Goal: Task Accomplishment & Management: Manage account settings

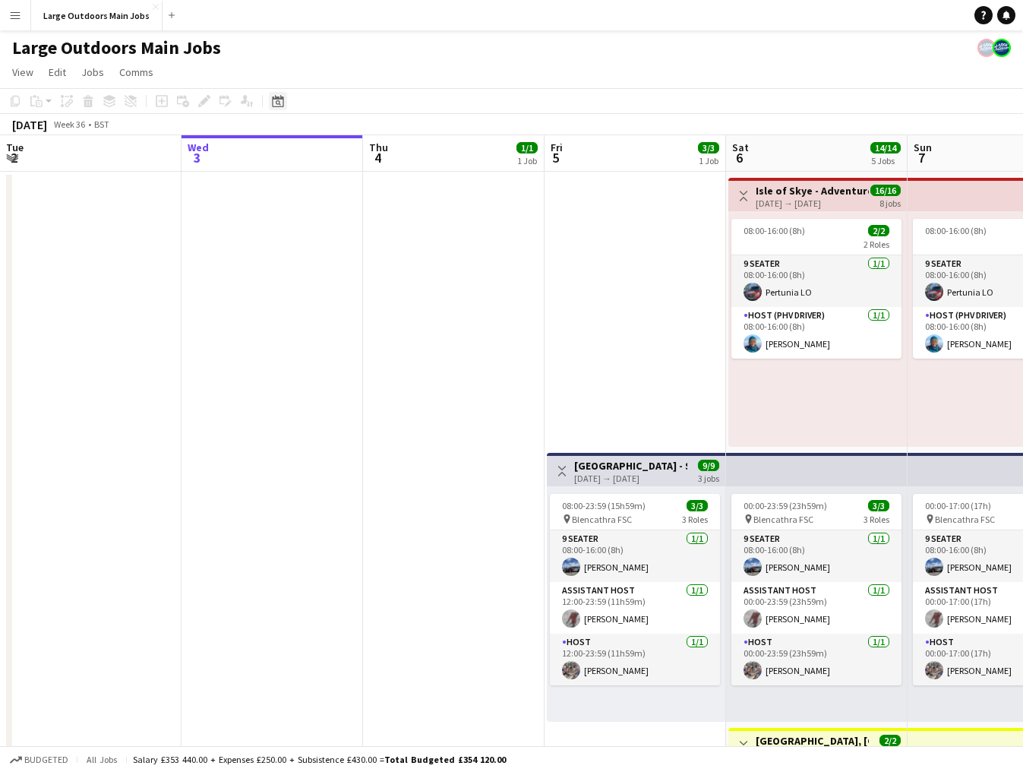
click at [279, 100] on icon "Date picker" at bounding box center [278, 101] width 12 height 12
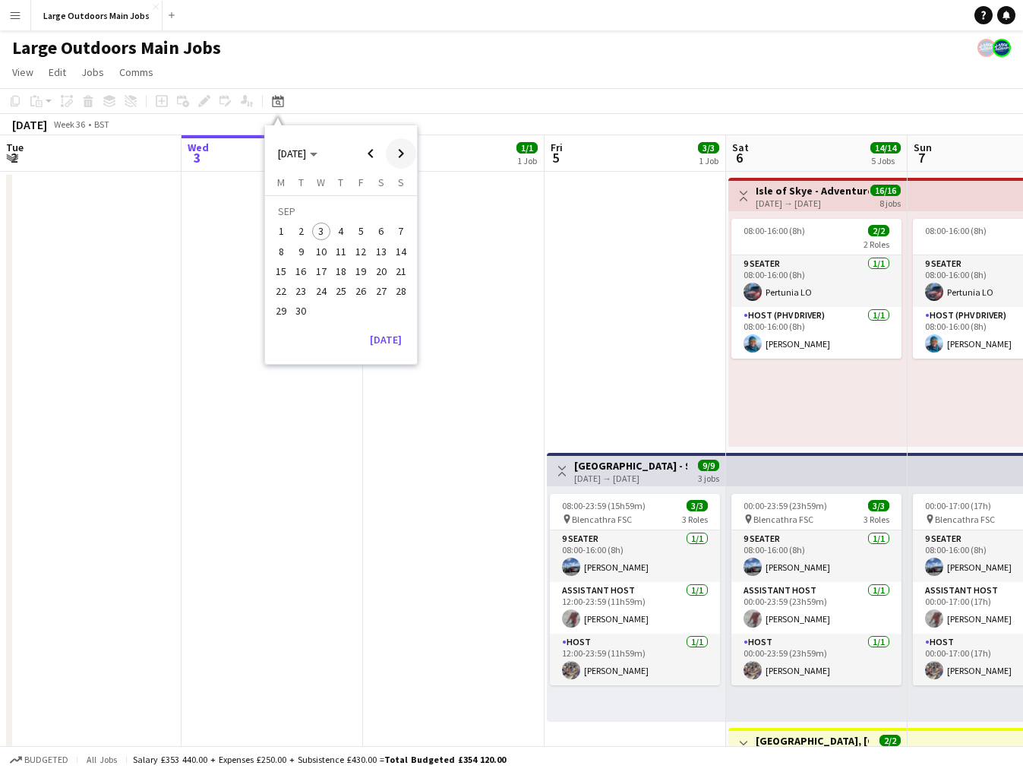
click at [408, 156] on span "Next month" at bounding box center [401, 153] width 30 height 30
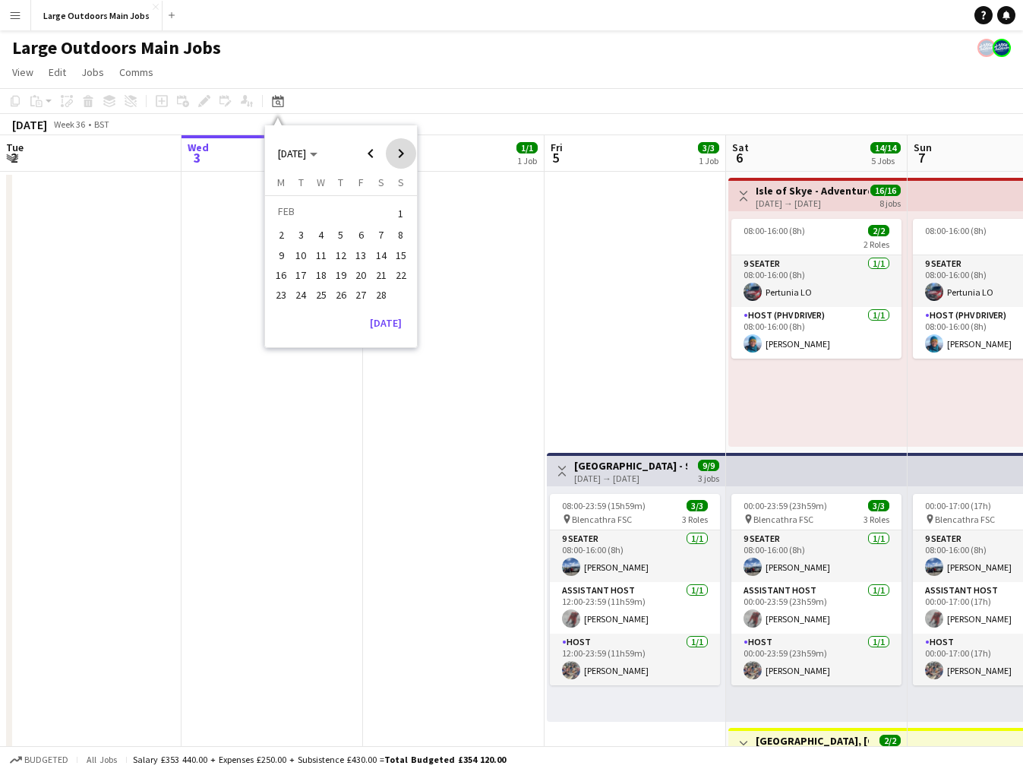
click at [408, 156] on span "Next month" at bounding box center [401, 153] width 30 height 30
click at [278, 250] on span "6" at bounding box center [281, 251] width 18 height 18
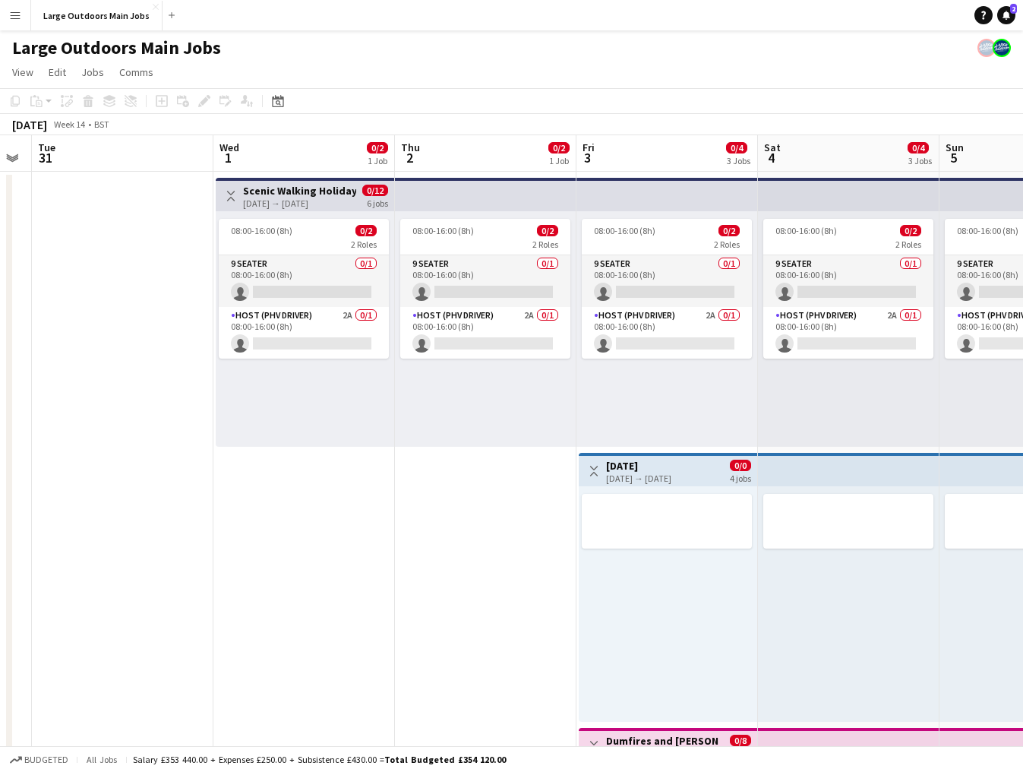
scroll to position [0, 330]
click at [339, 204] on div "[DATE] → [DATE]" at bounding box center [300, 202] width 113 height 11
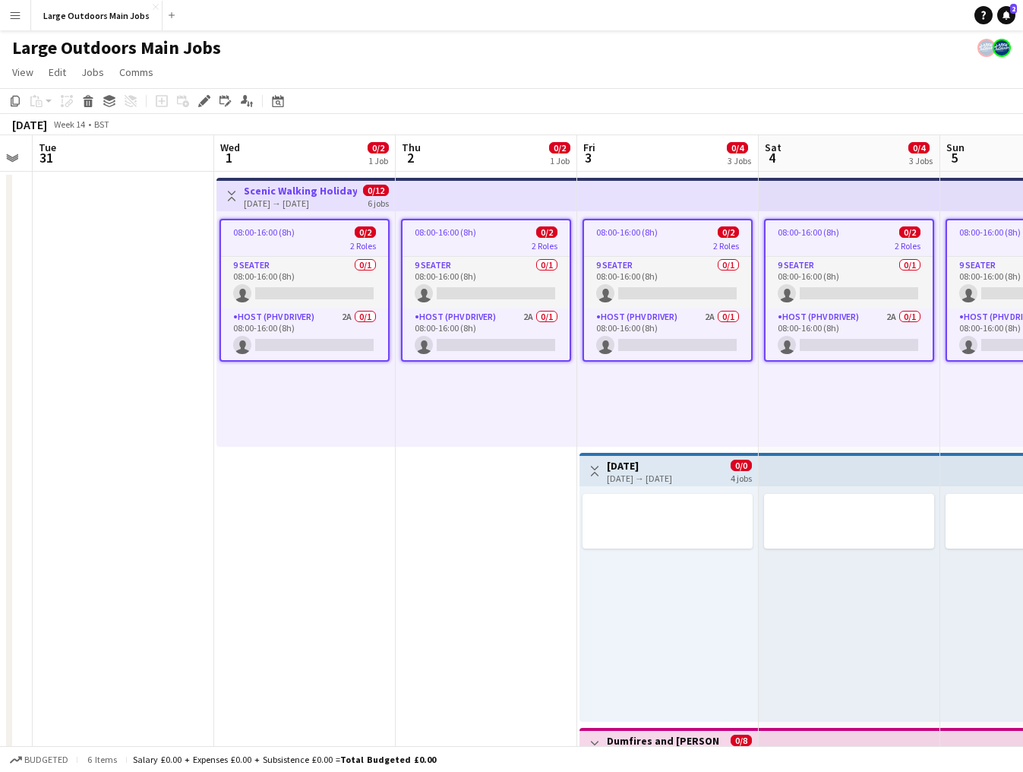
click at [301, 185] on h3 "Scenic Walking Holiday - [GEOGRAPHIC_DATA]" at bounding box center [300, 191] width 113 height 14
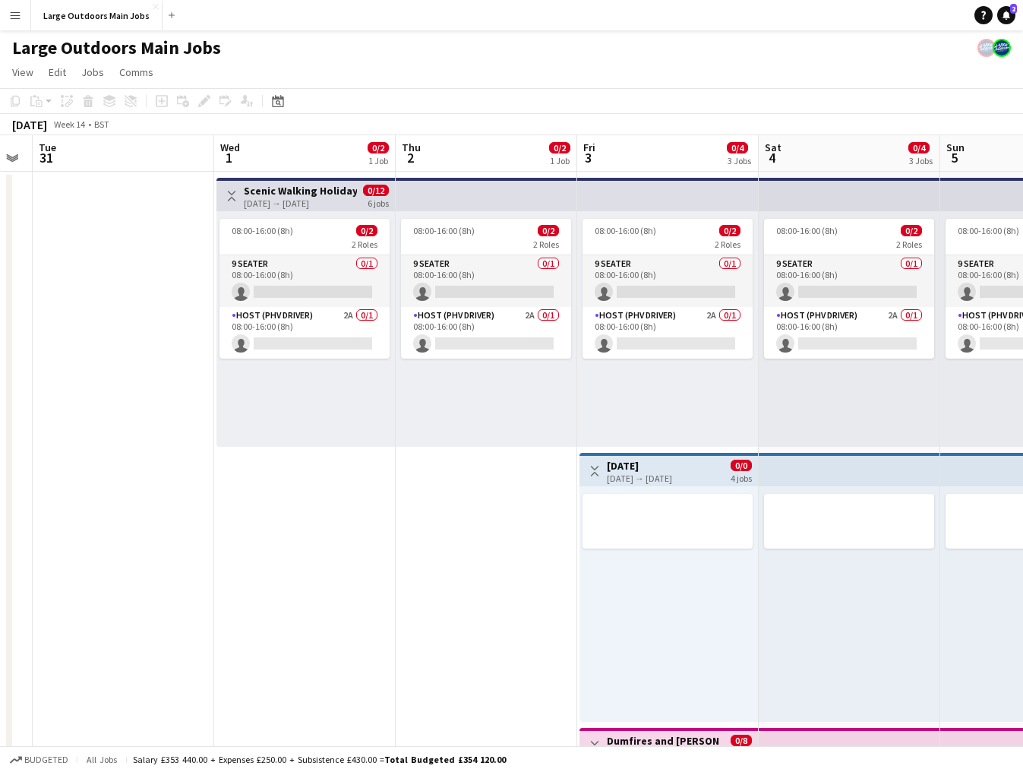
click at [301, 185] on h3 "Scenic Walking Holiday - [GEOGRAPHIC_DATA]" at bounding box center [300, 191] width 113 height 14
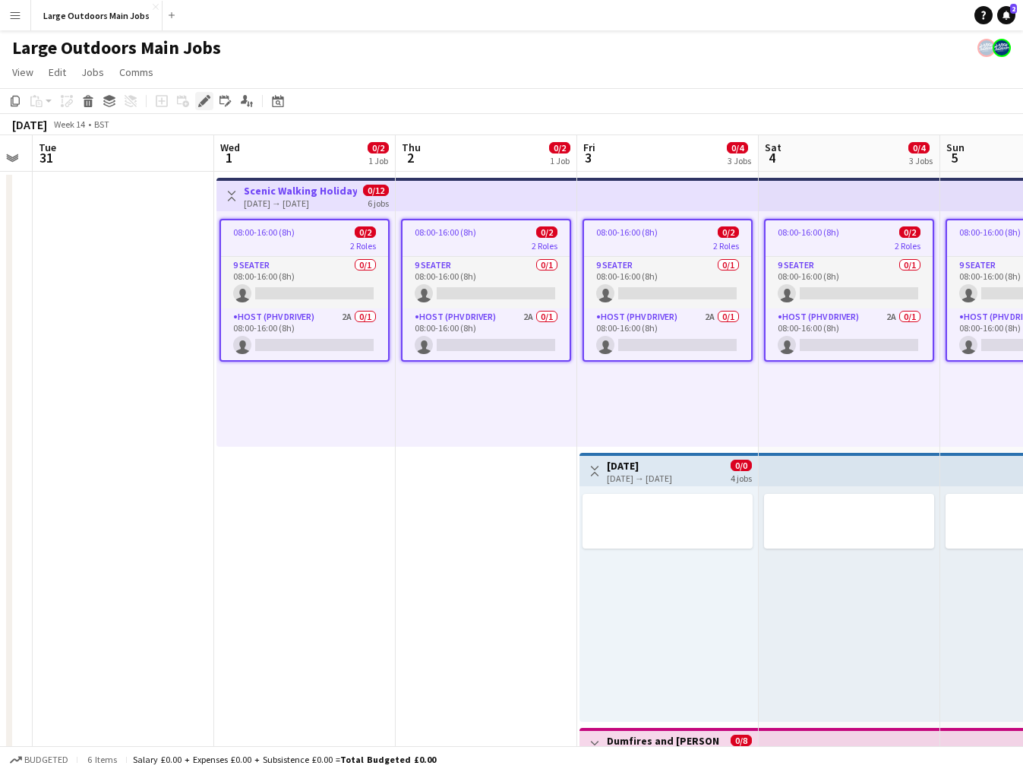
click at [205, 106] on icon "Edit" at bounding box center [204, 101] width 12 height 12
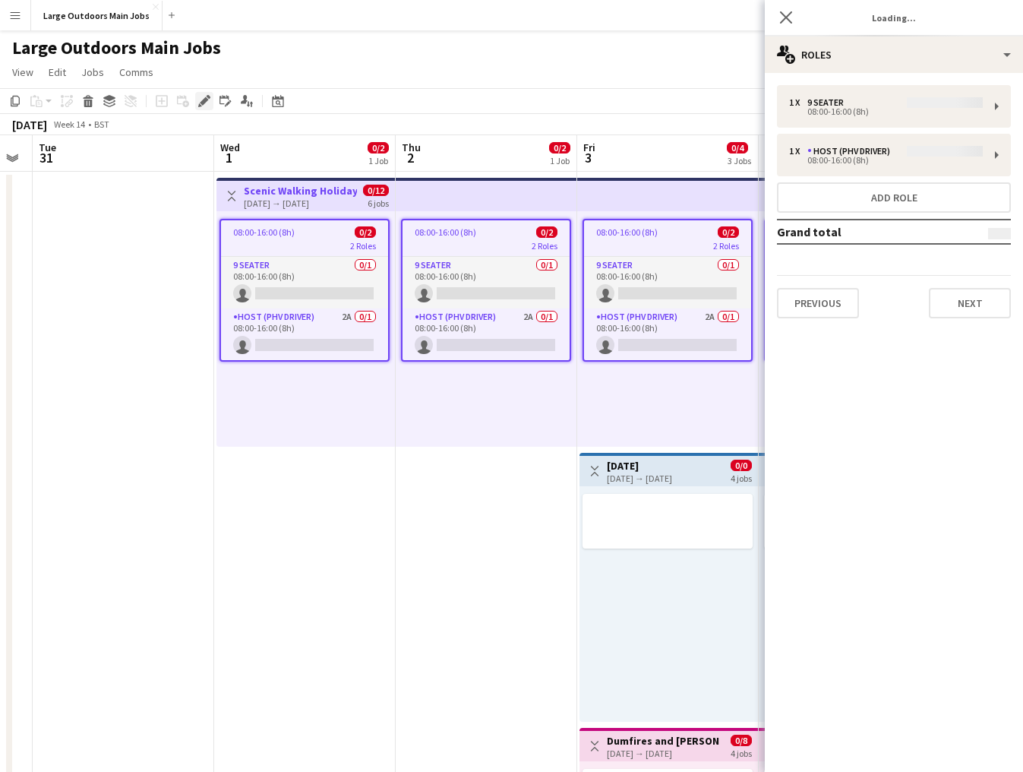
type input "*******"
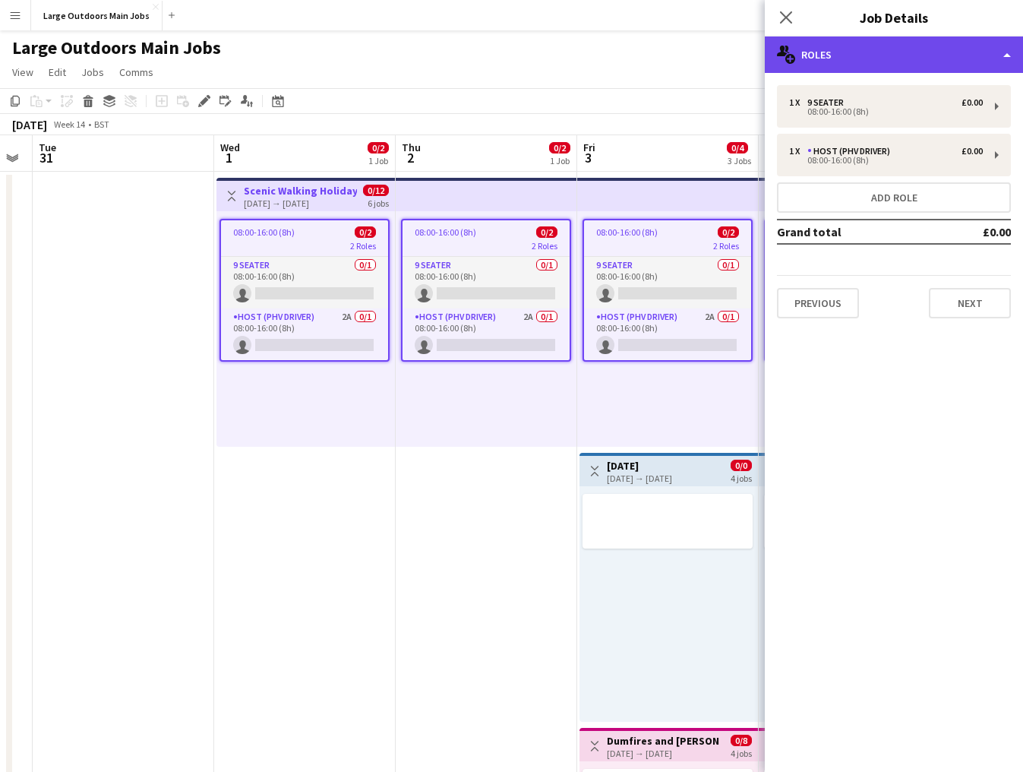
click at [895, 54] on div "multiple-users-add Roles" at bounding box center [894, 54] width 258 height 36
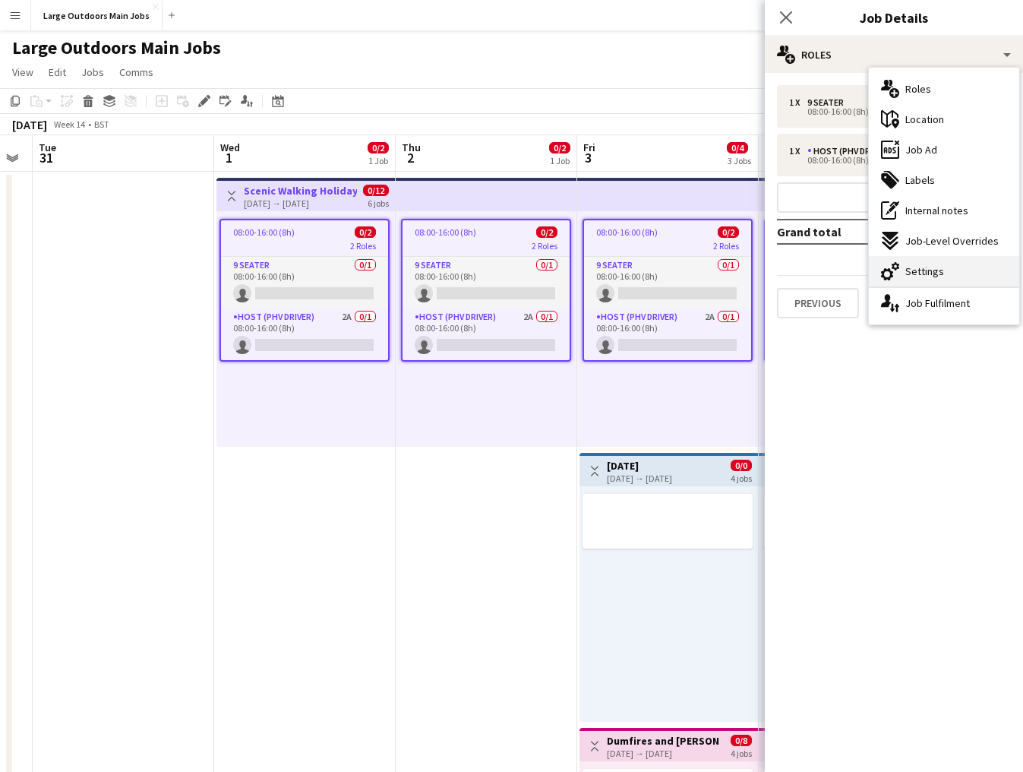
click at [921, 274] on span "Settings" at bounding box center [924, 271] width 39 height 14
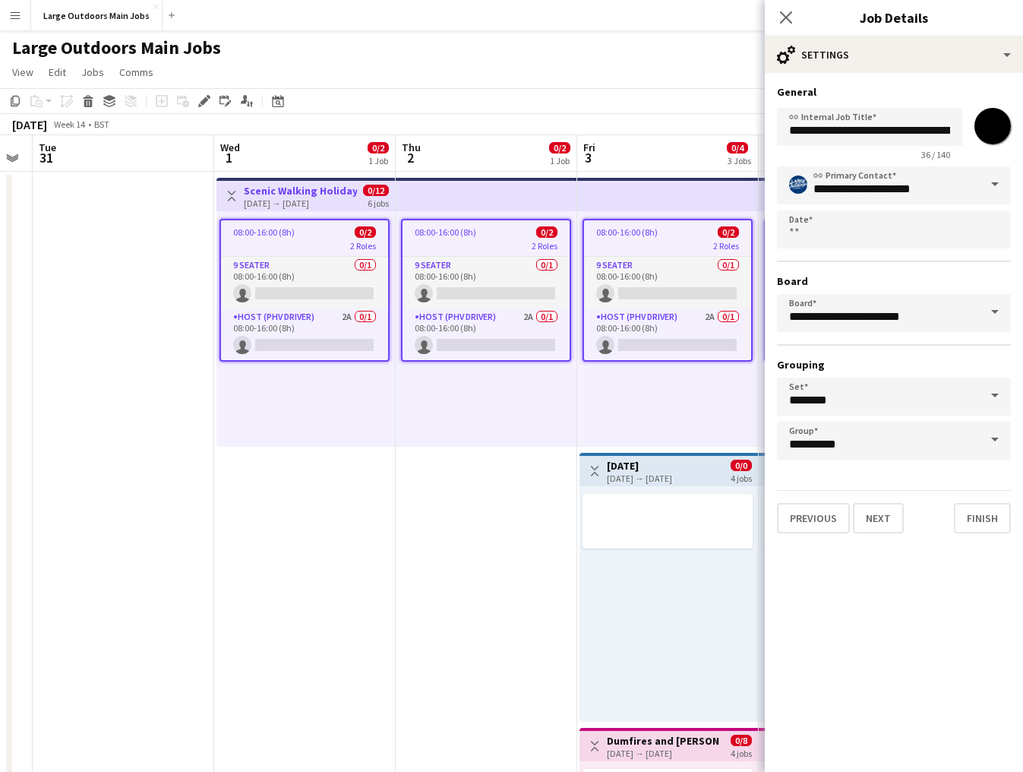
scroll to position [0, 19]
click at [908, 127] on input "**********" at bounding box center [869, 127] width 185 height 38
click at [497, 507] on app-date-cell "08:00-16:00 (8h) 0/2 2 Roles 9 Seater 0/1 08:00-16:00 (8h) single-neutral-actio…" at bounding box center [487, 725] width 182 height 1106
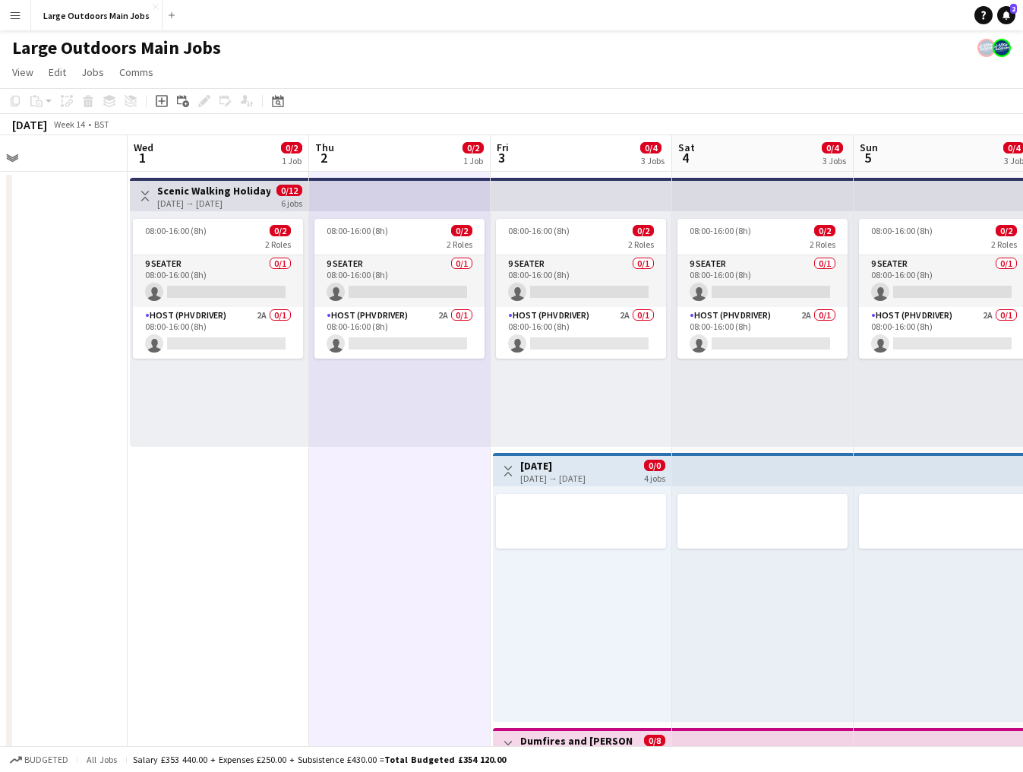
scroll to position [0, 395]
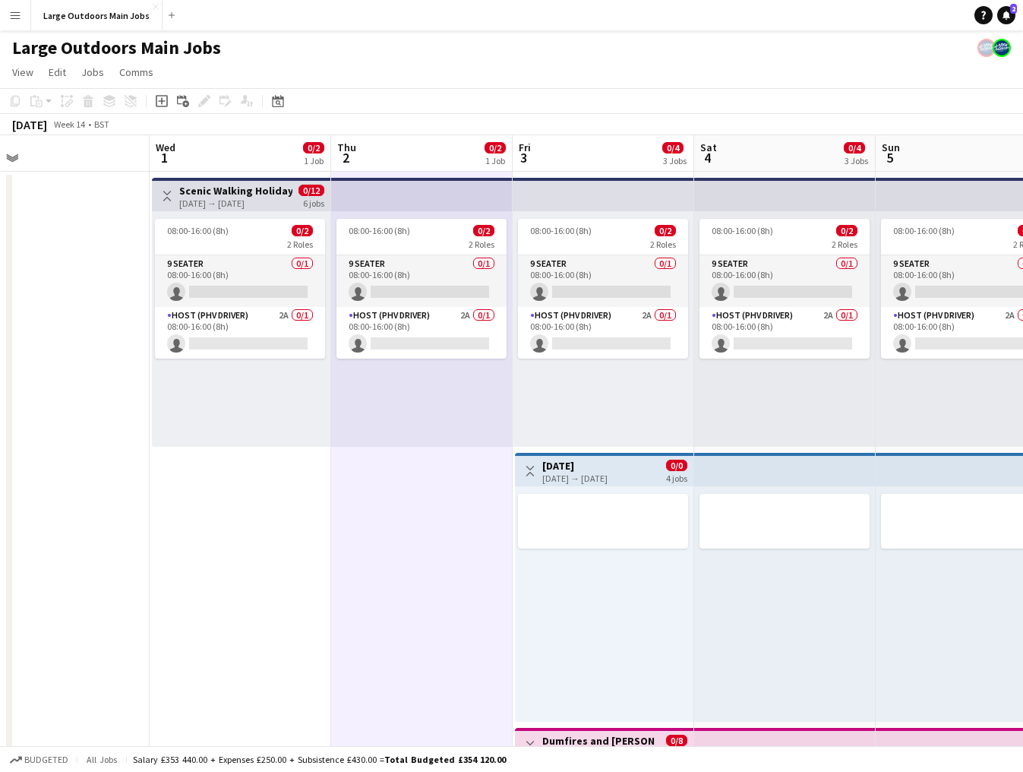
click at [167, 195] on app-icon "Toggle View" at bounding box center [167, 196] width 11 height 11
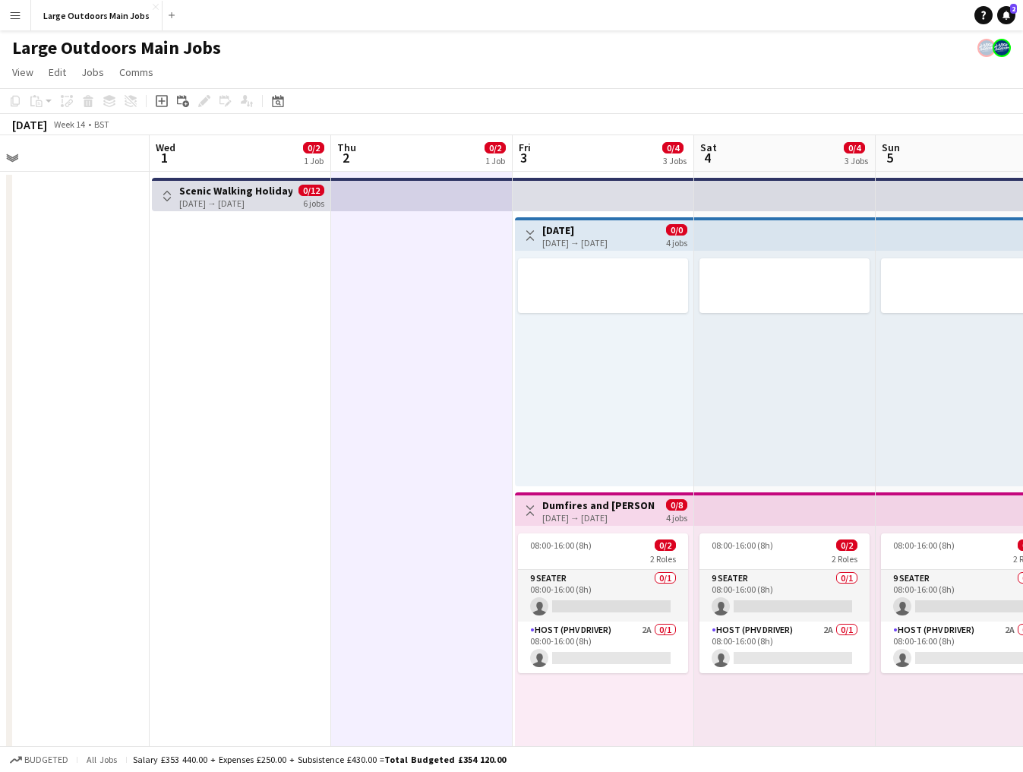
click at [167, 195] on app-icon "Toggle View" at bounding box center [167, 196] width 11 height 11
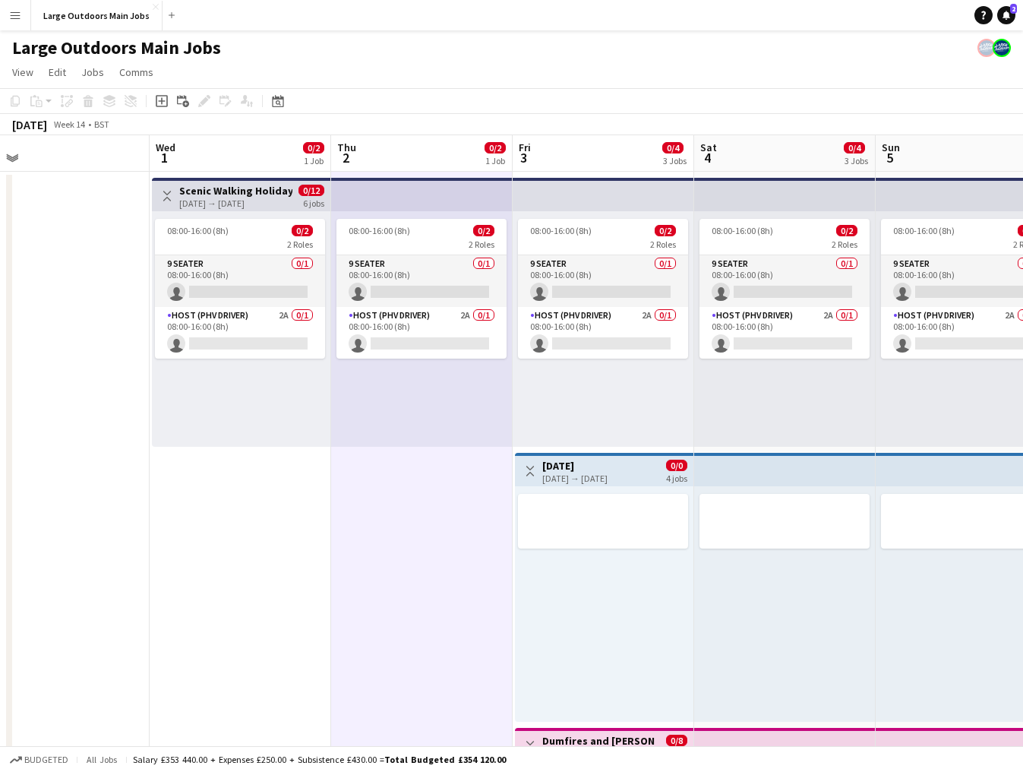
click at [263, 189] on h3 "Scenic Walking Holiday - [GEOGRAPHIC_DATA]" at bounding box center [235, 191] width 113 height 14
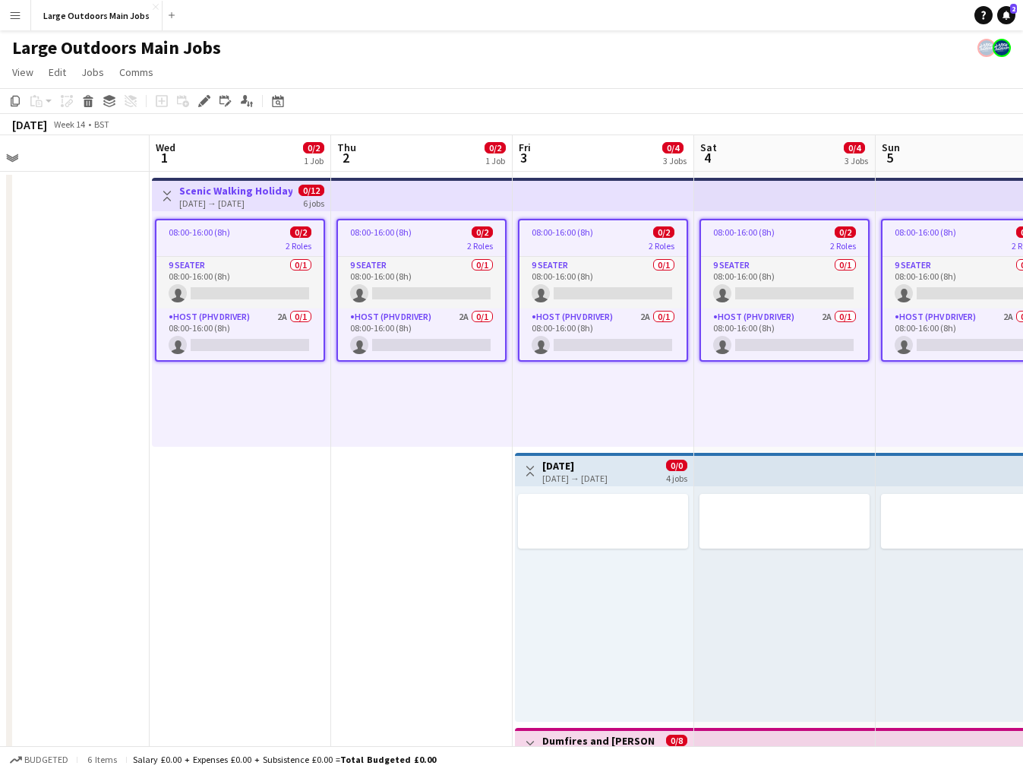
click at [263, 189] on h3 "Scenic Walking Holiday - [GEOGRAPHIC_DATA]" at bounding box center [235, 191] width 113 height 14
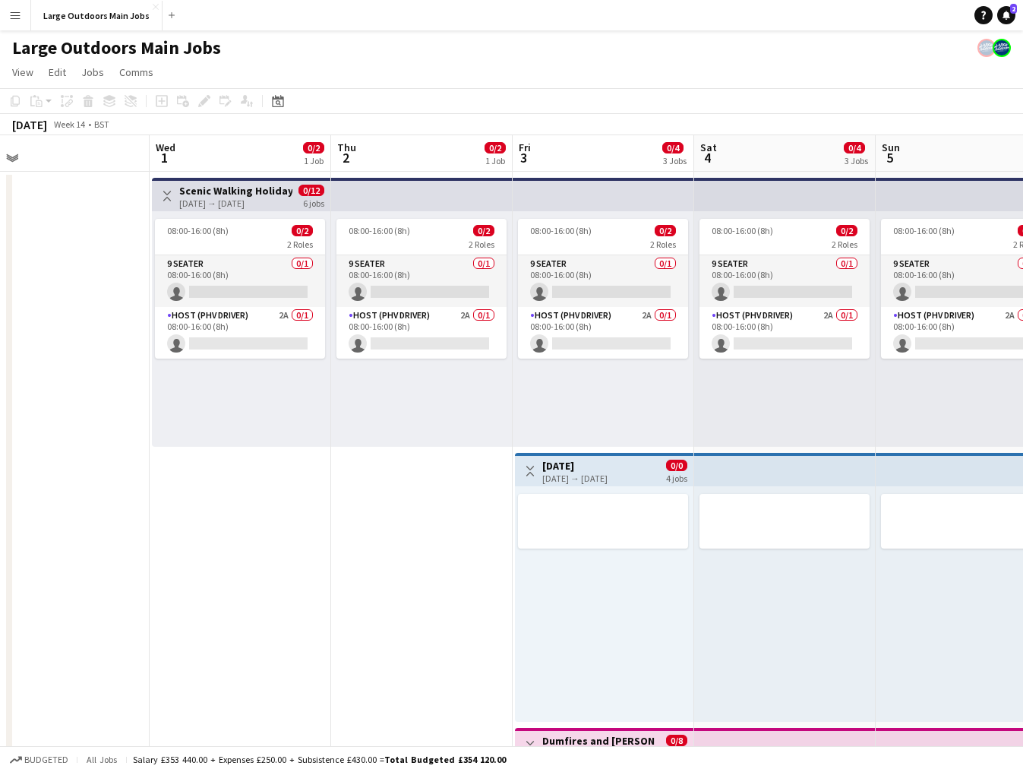
click at [263, 189] on h3 "Scenic Walking Holiday - [GEOGRAPHIC_DATA]" at bounding box center [235, 191] width 113 height 14
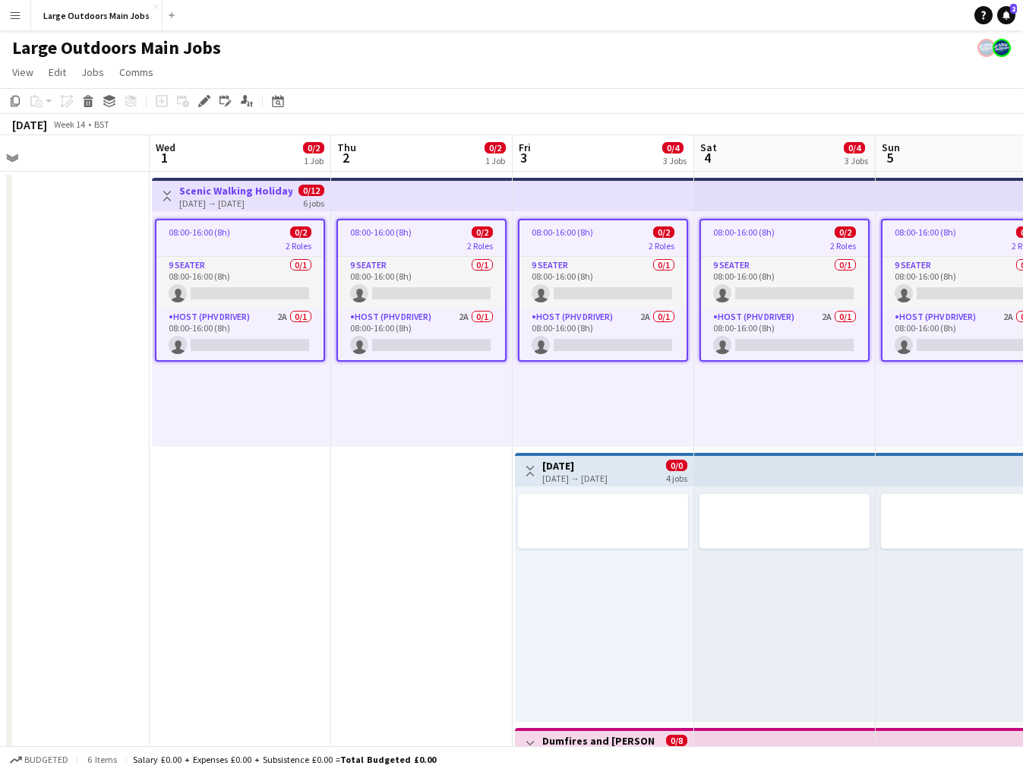
click at [263, 189] on h3 "Scenic Walking Holiday - [GEOGRAPHIC_DATA]" at bounding box center [235, 191] width 113 height 14
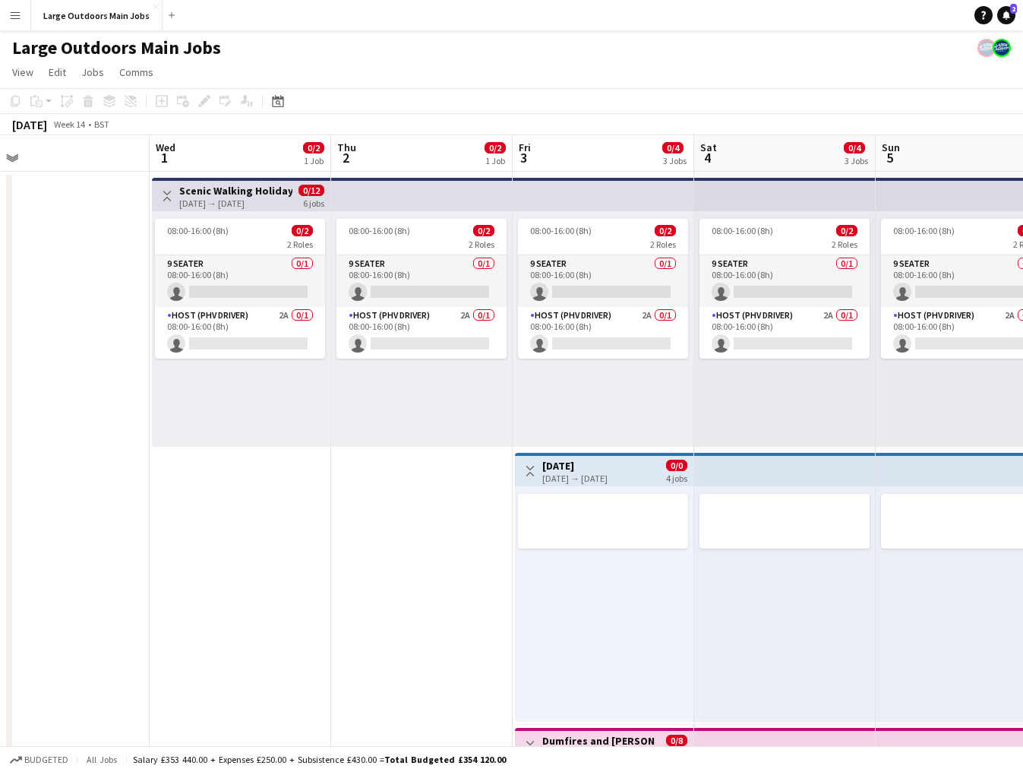
click at [263, 189] on h3 "Scenic Walking Holiday - [GEOGRAPHIC_DATA]" at bounding box center [235, 191] width 113 height 14
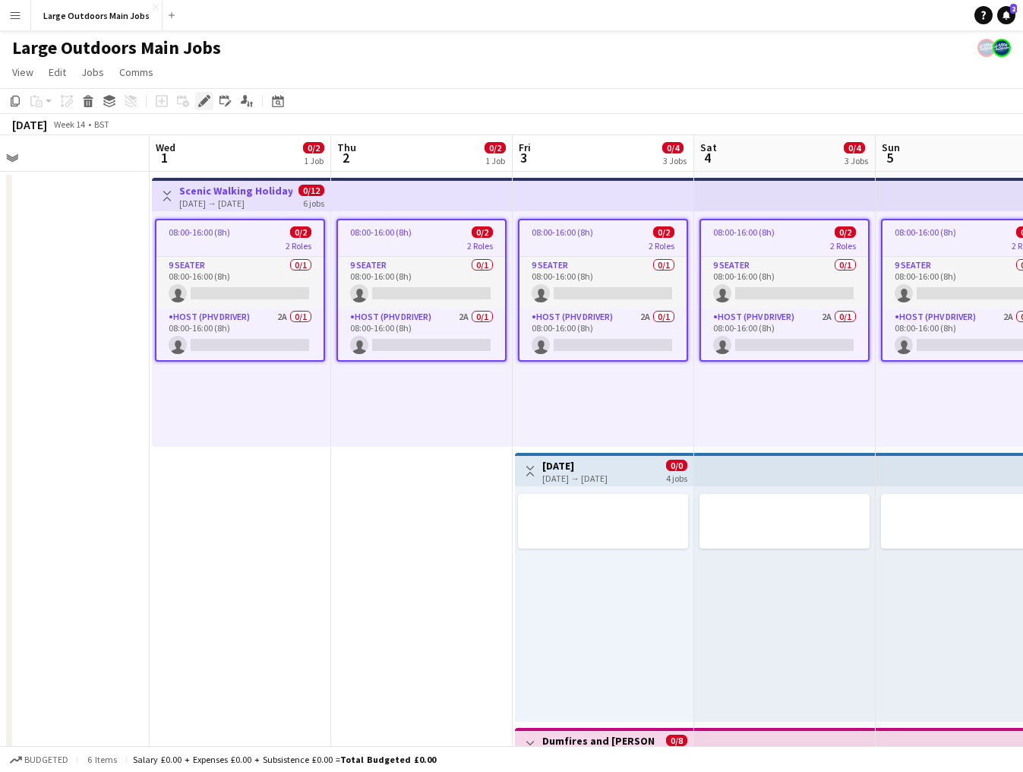
click at [205, 97] on icon "Edit" at bounding box center [204, 101] width 12 height 12
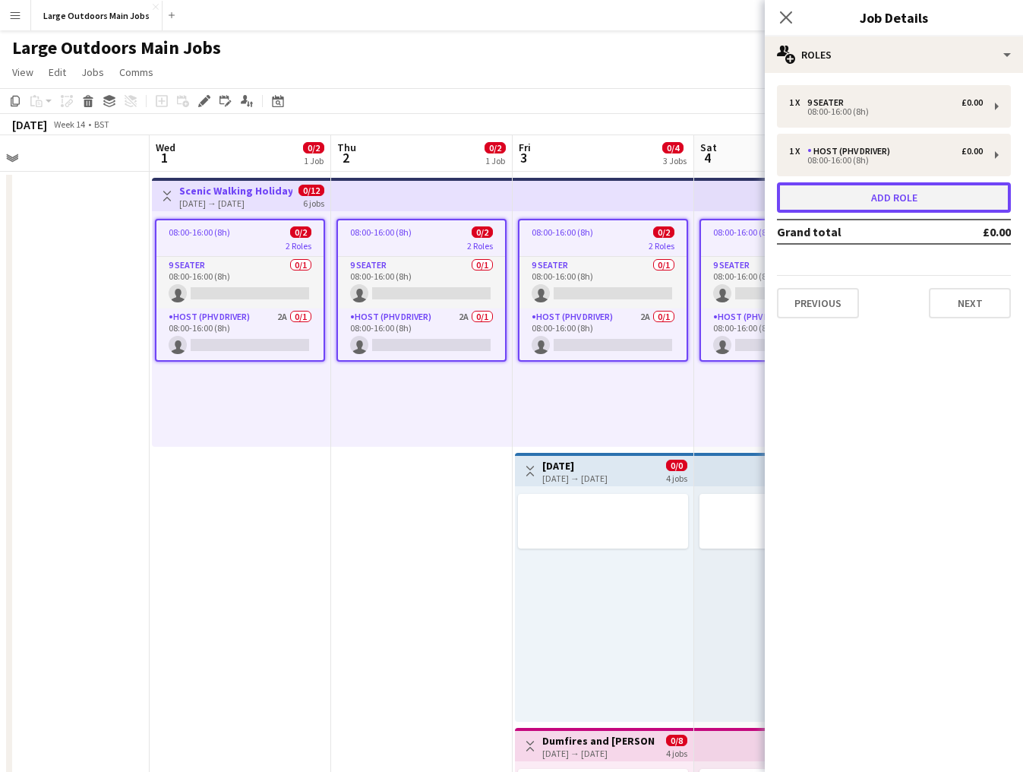
click at [923, 207] on button "Add role" at bounding box center [894, 197] width 234 height 30
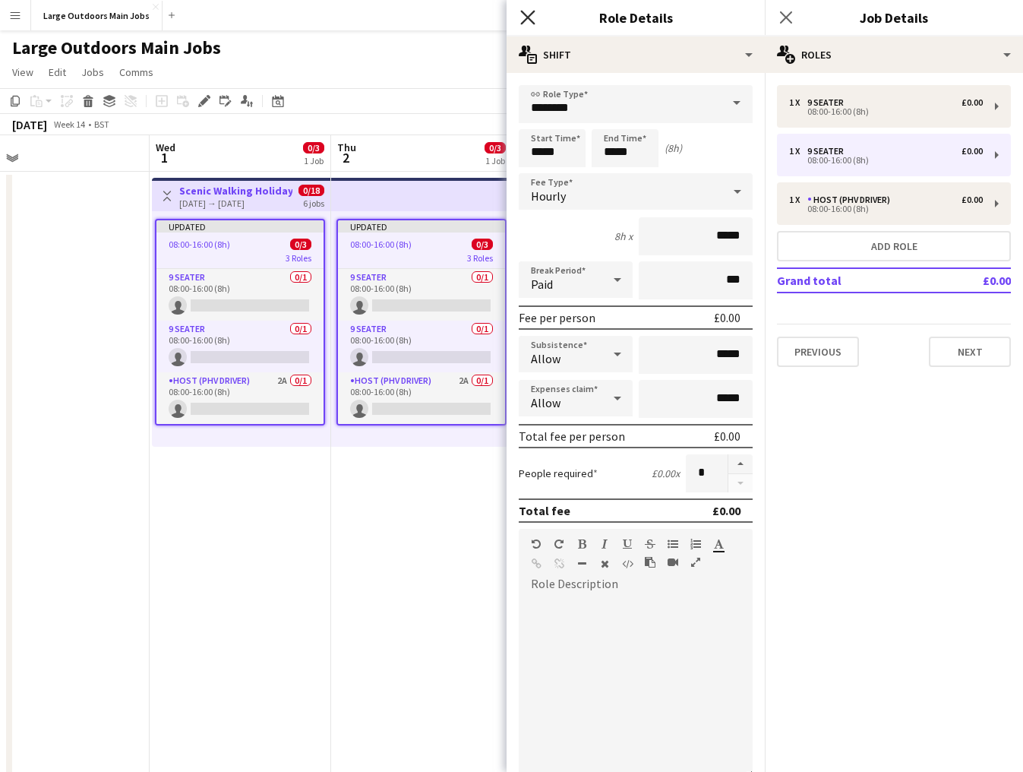
click at [523, 13] on icon at bounding box center [527, 17] width 14 height 14
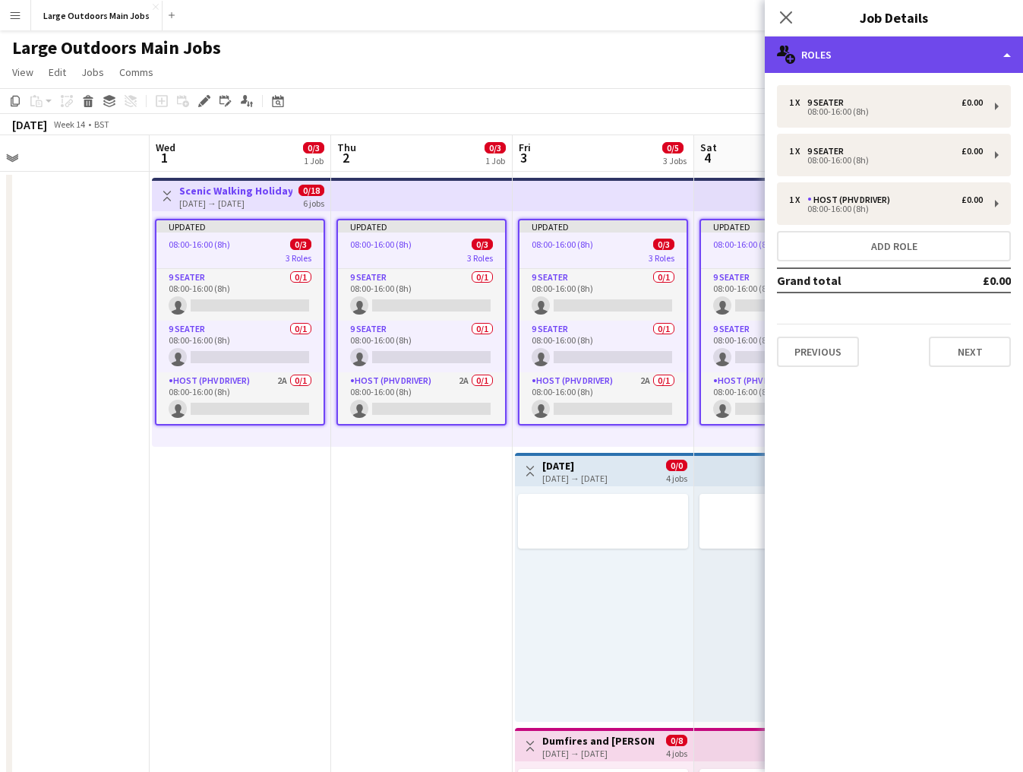
click at [927, 46] on div "multiple-users-add Roles" at bounding box center [894, 54] width 258 height 36
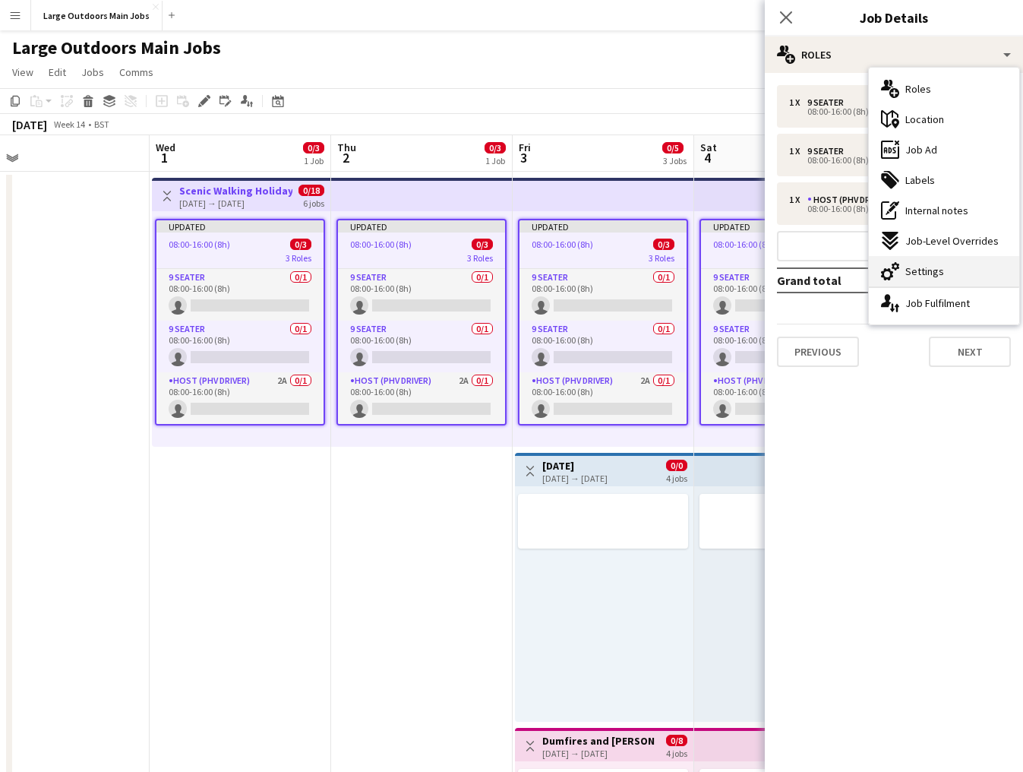
click at [925, 267] on span "Settings" at bounding box center [924, 271] width 39 height 14
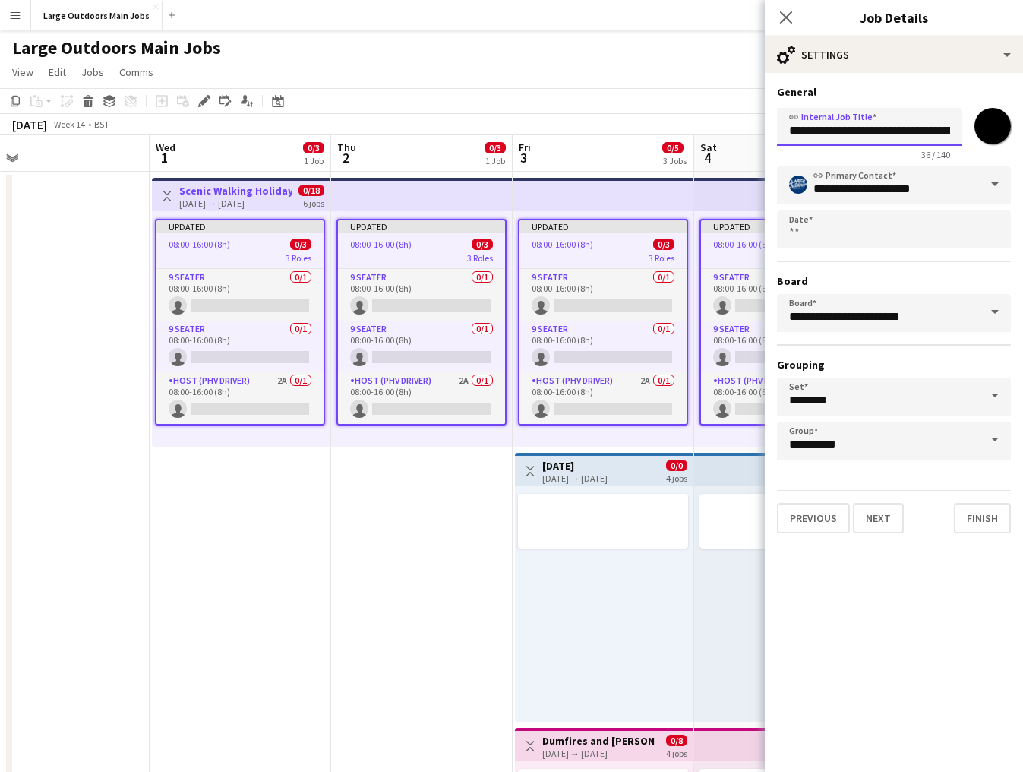
click at [895, 134] on input "**********" at bounding box center [869, 127] width 185 height 38
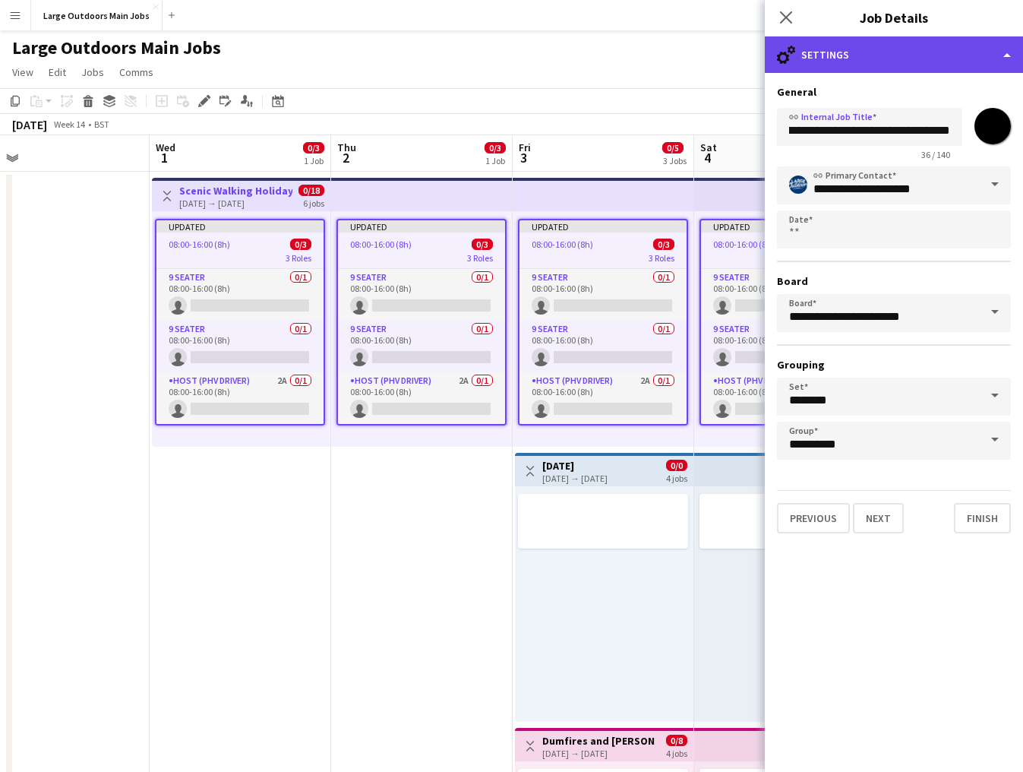
scroll to position [0, 0]
click at [965, 52] on div "cog-double-3 Settings" at bounding box center [894, 54] width 258 height 36
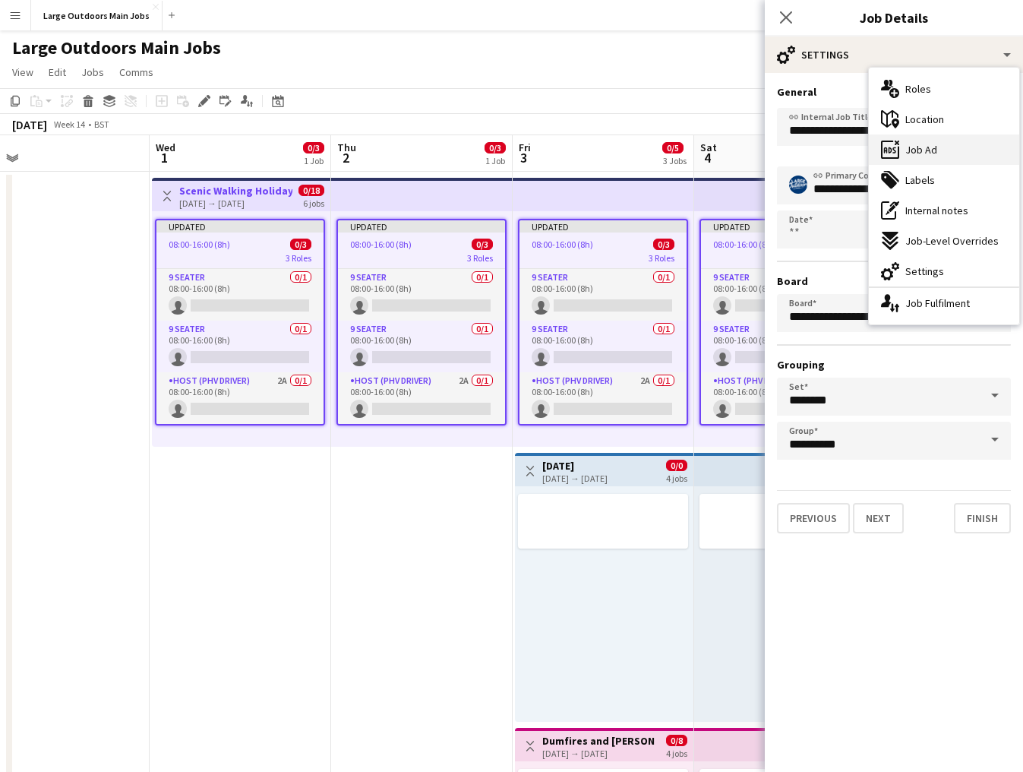
click at [923, 143] on span "Job Ad" at bounding box center [921, 150] width 32 height 14
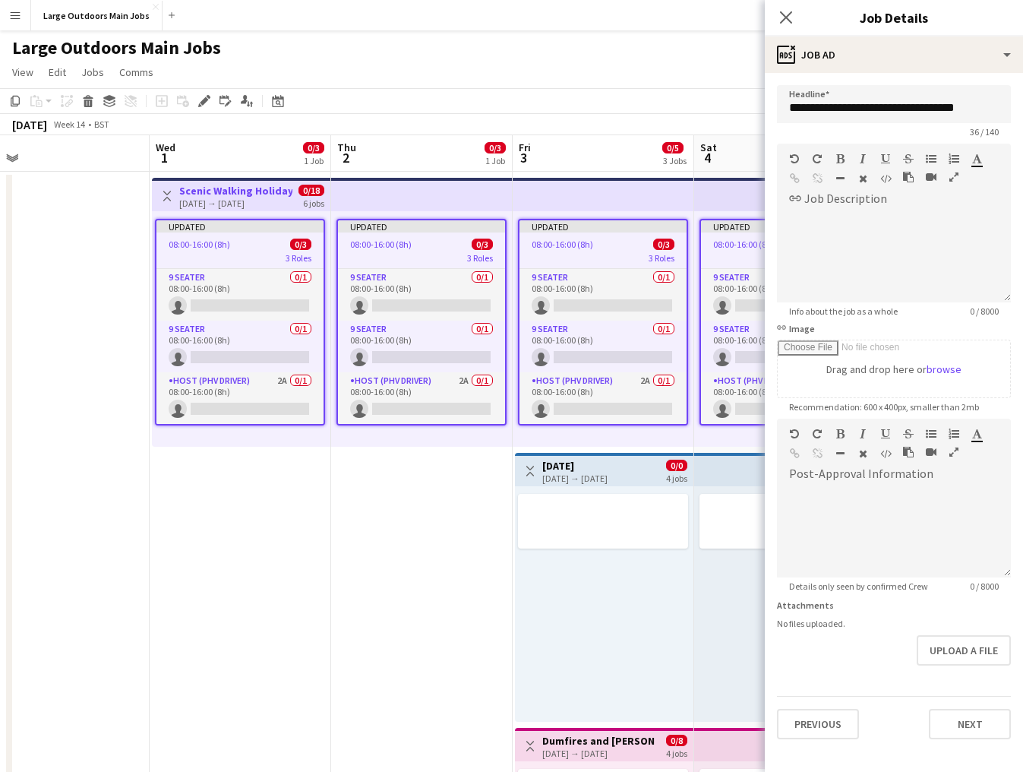
click at [343, 542] on app-date-cell "Updated 08:00-16:00 (8h) 0/3 3 Roles 9 Seater 0/1 08:00-16:00 (8h) single-neutr…" at bounding box center [422, 725] width 182 height 1106
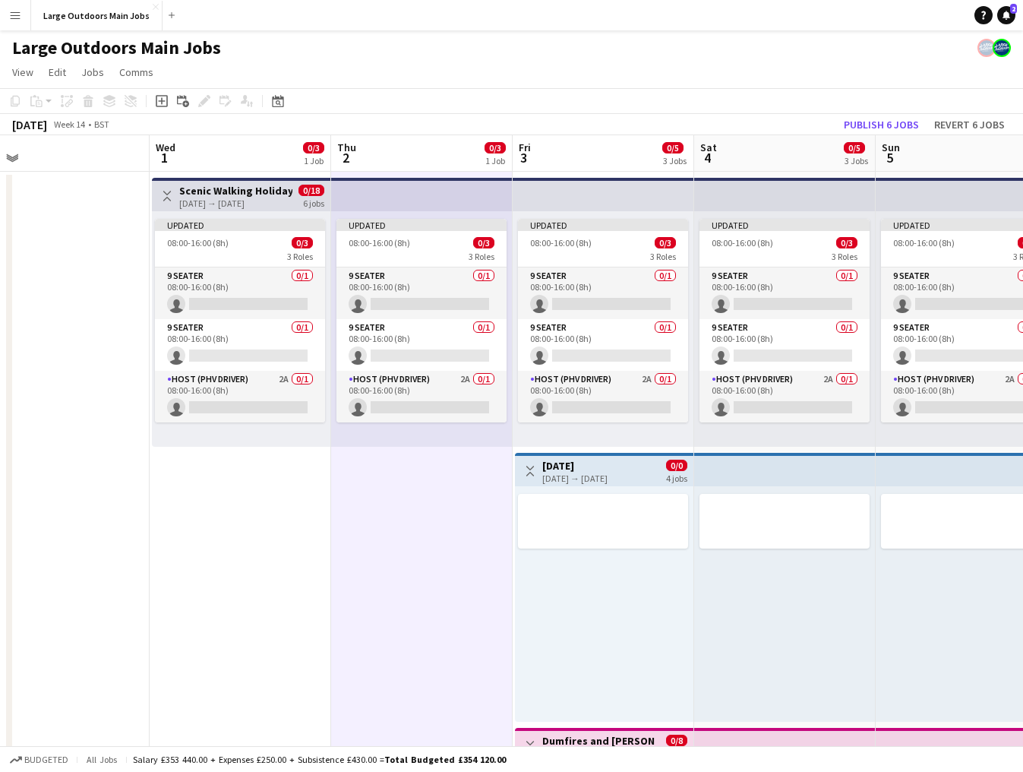
click at [230, 198] on div "[DATE] → [DATE]" at bounding box center [235, 202] width 113 height 11
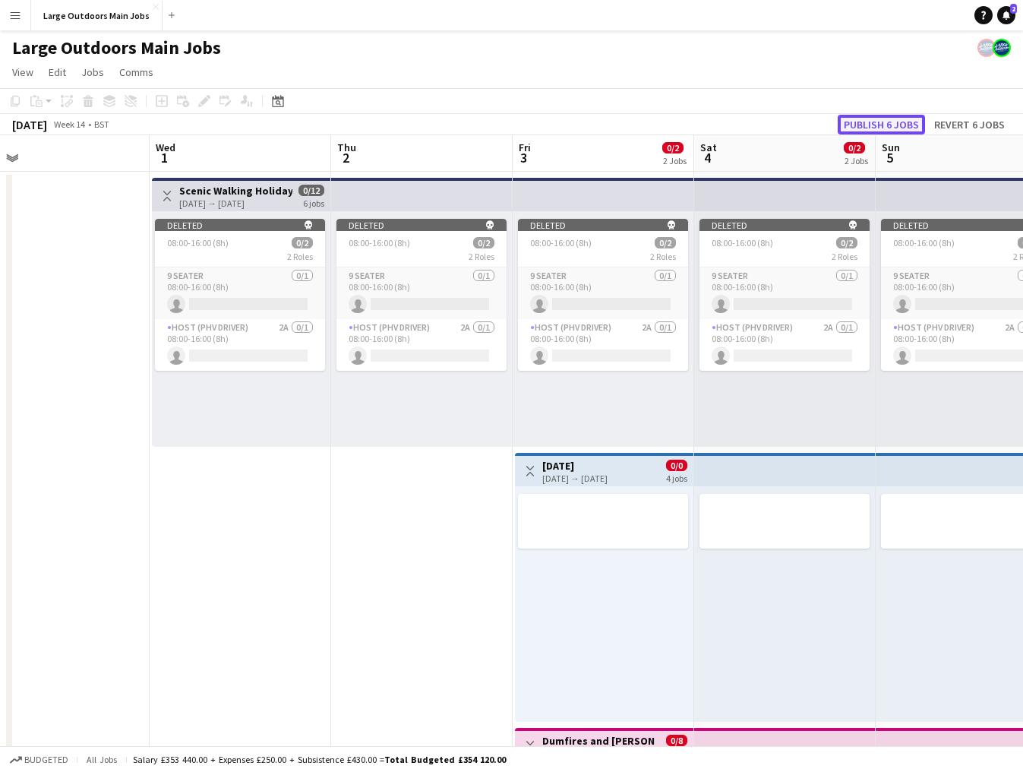
click at [888, 128] on button "Publish 6 jobs" at bounding box center [881, 125] width 87 height 20
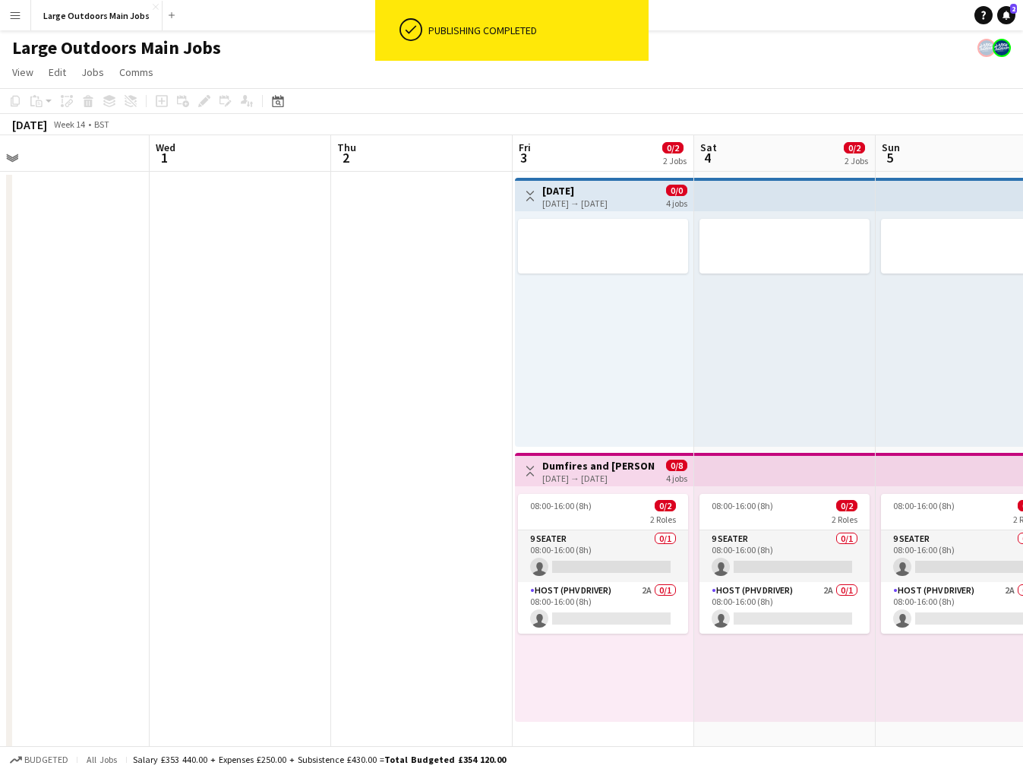
click at [533, 198] on app-icon "Toggle View" at bounding box center [530, 196] width 11 height 11
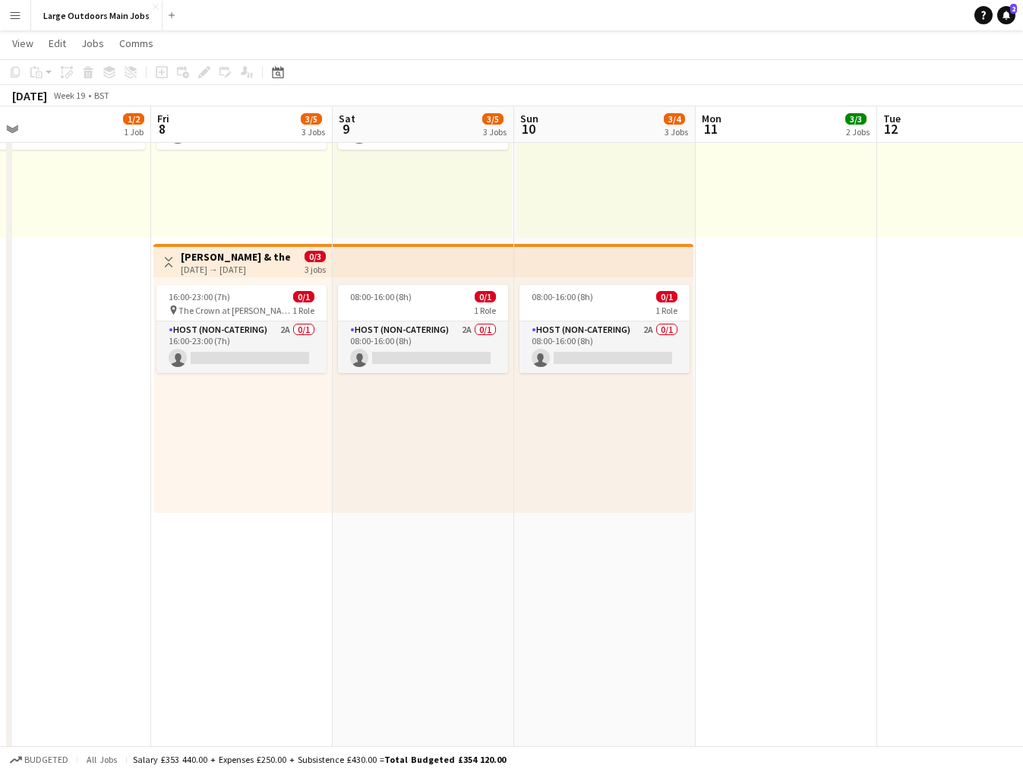
scroll to position [483, 0]
click at [232, 324] on app-card-role "Host (Non-catering) 2A 0/1 16:00-23:00 (7h) single-neutral-actions" at bounding box center [241, 346] width 170 height 52
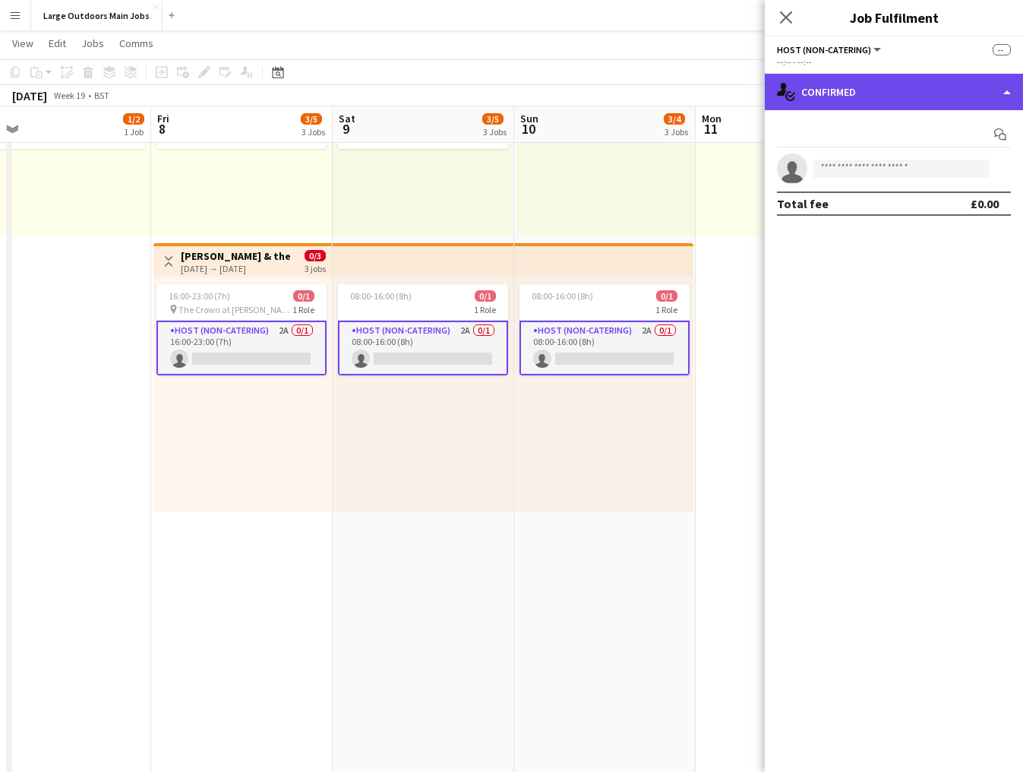
click at [915, 93] on div "single-neutral-actions-check-2 Confirmed" at bounding box center [894, 92] width 258 height 36
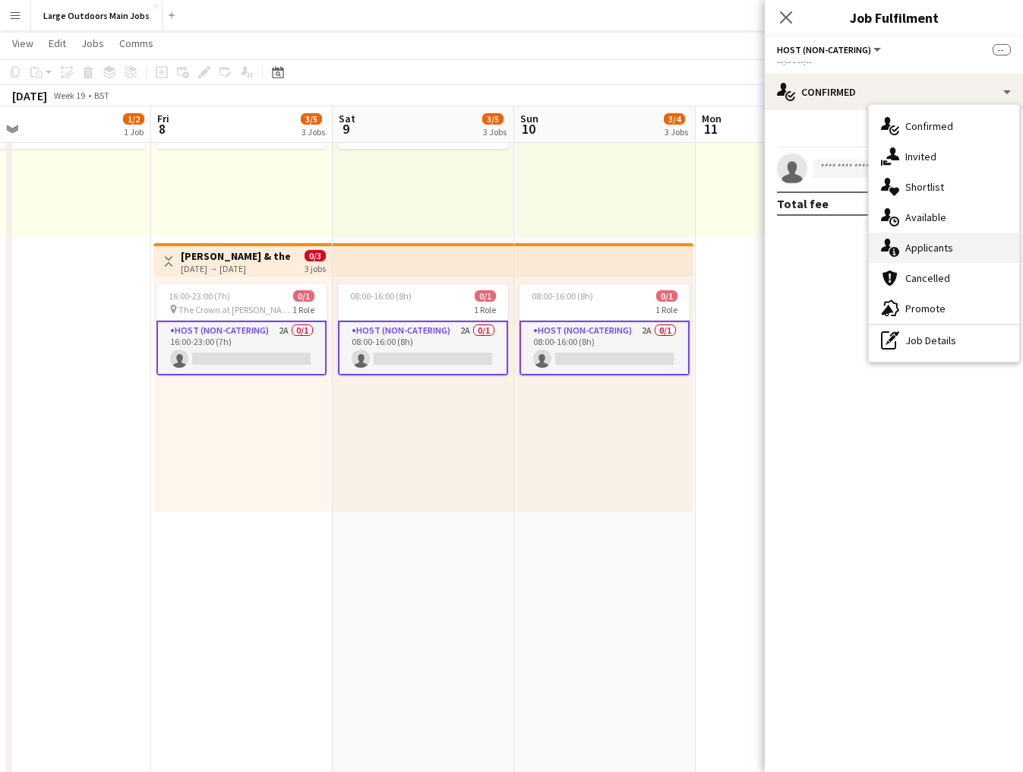
click at [922, 238] on div "single-neutral-actions-information Applicants" at bounding box center [944, 247] width 150 height 30
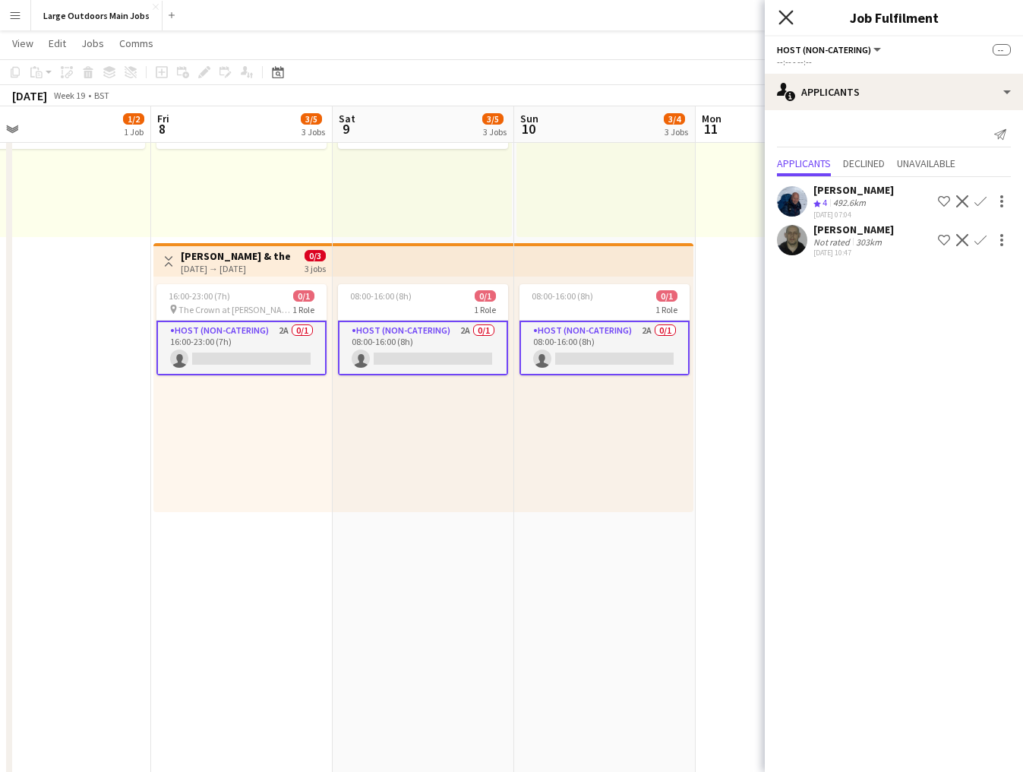
click at [782, 23] on icon "Close pop-in" at bounding box center [785, 17] width 14 height 14
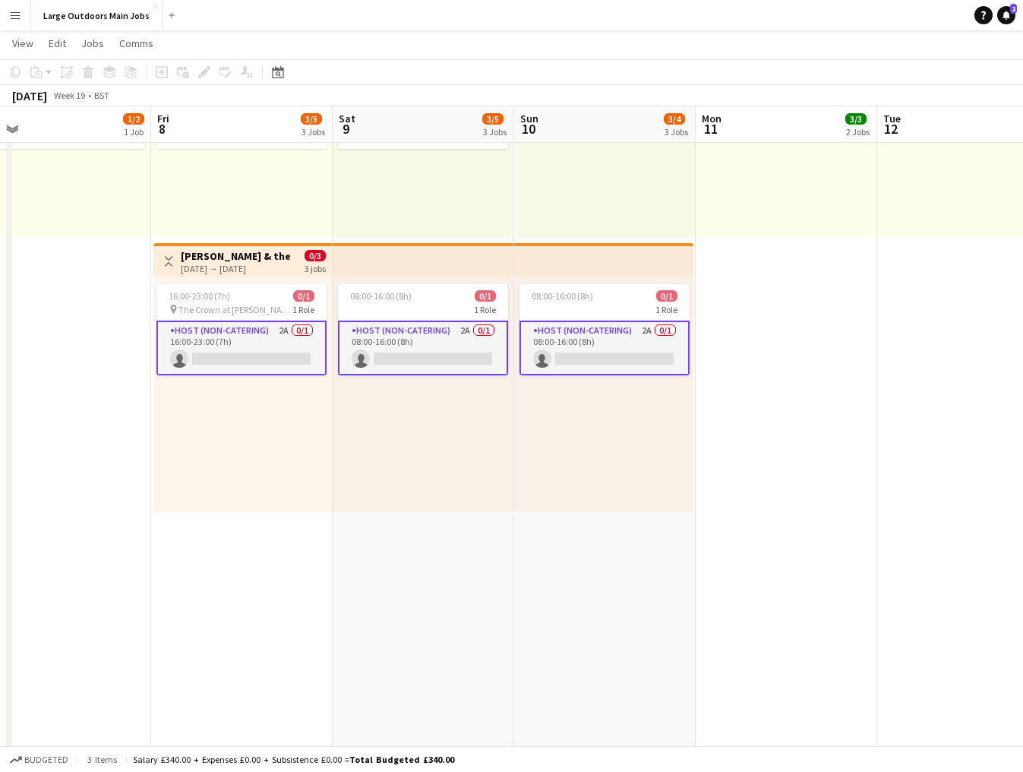
click at [502, 631] on app-date-cell "08:00-16:00 (8h) 2/2 2 Roles 9 Seater [DATE] 08:00-16:00 (8h) Pertunia LO Activ…" at bounding box center [424, 240] width 182 height 1106
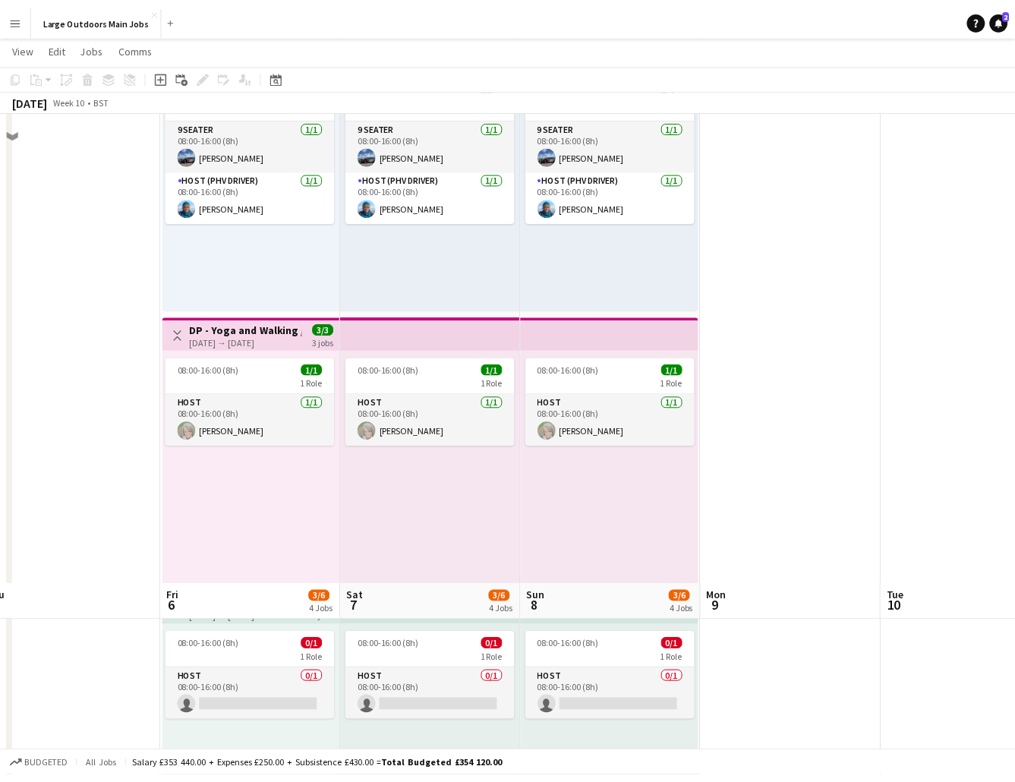
scroll to position [0, 0]
